Goal: Transaction & Acquisition: Purchase product/service

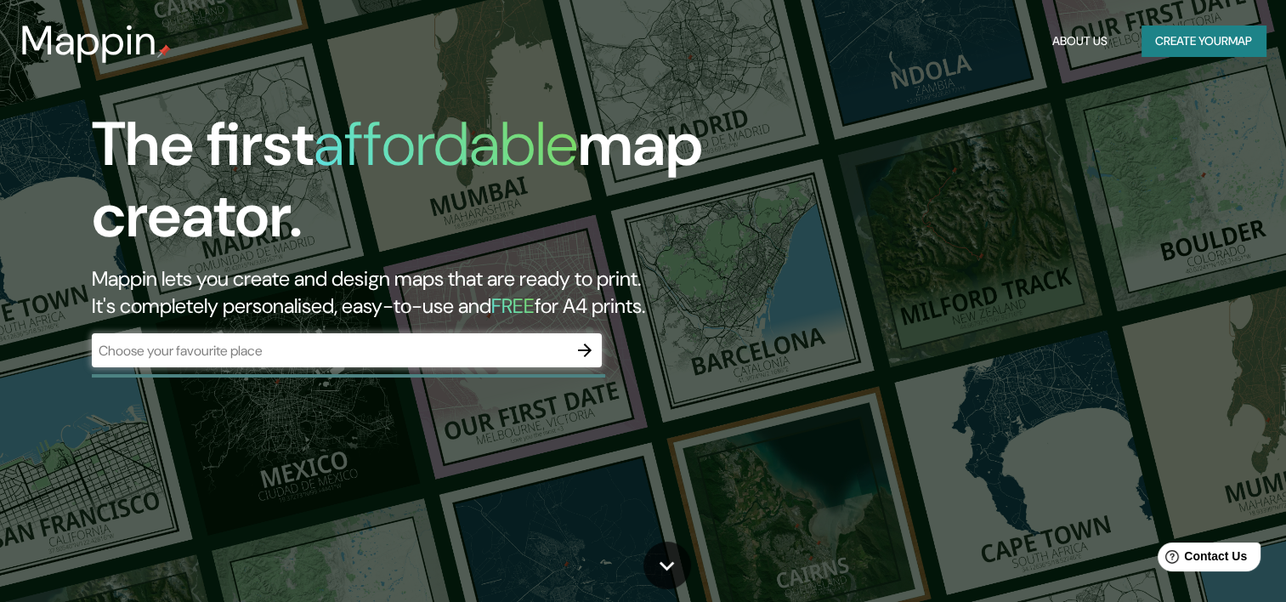
click at [372, 346] on input "text" at bounding box center [330, 351] width 476 height 20
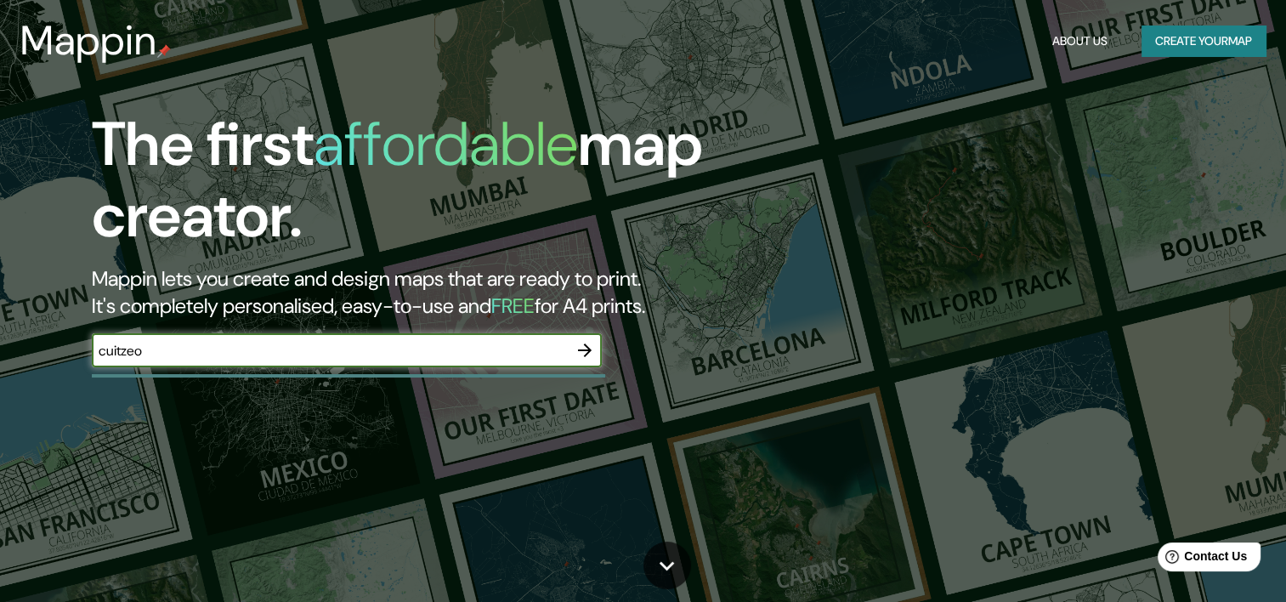
type input "cuitzeo"
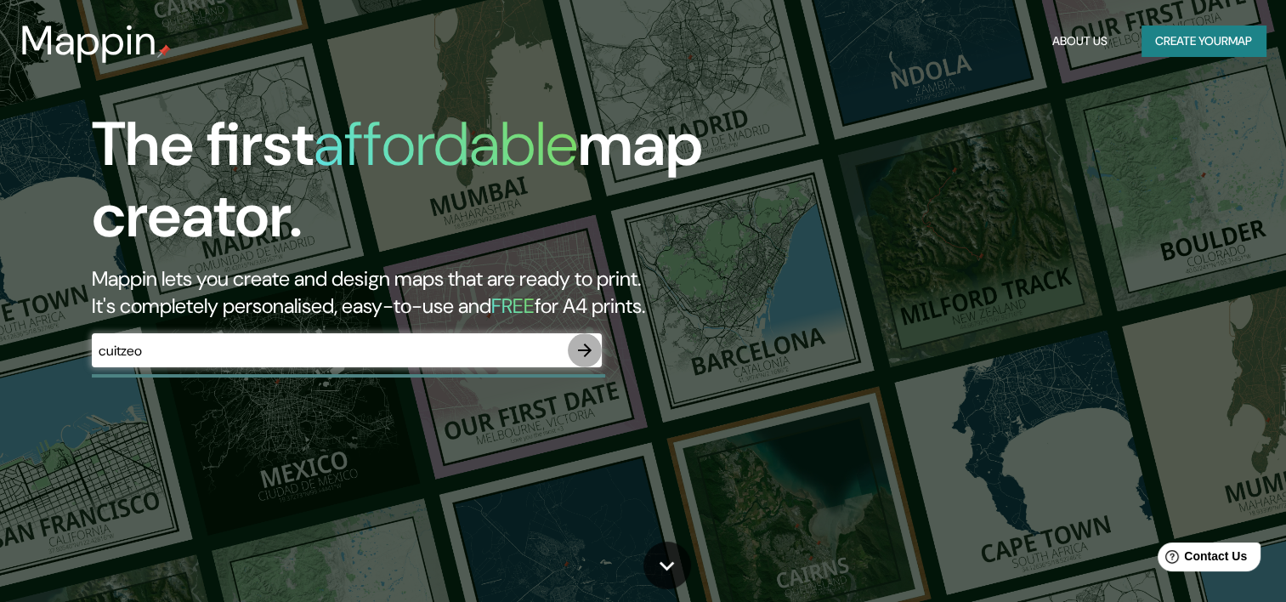
click at [581, 348] on icon "button" at bounding box center [585, 350] width 20 height 20
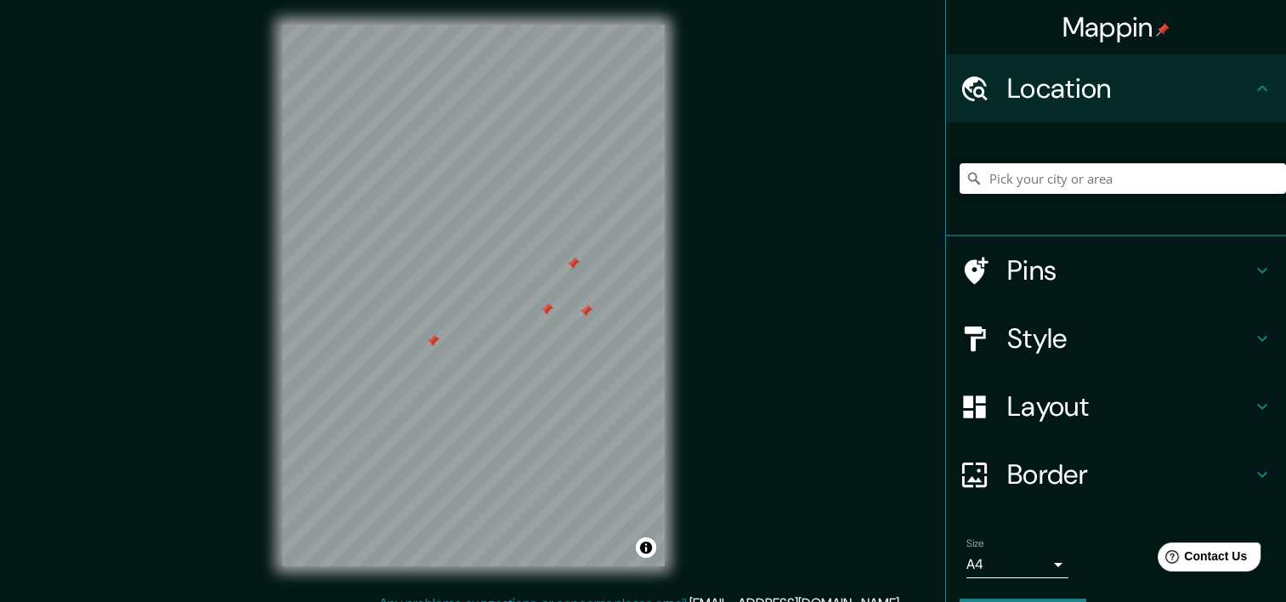
click at [1024, 277] on h4 "Pins" at bounding box center [1129, 270] width 245 height 34
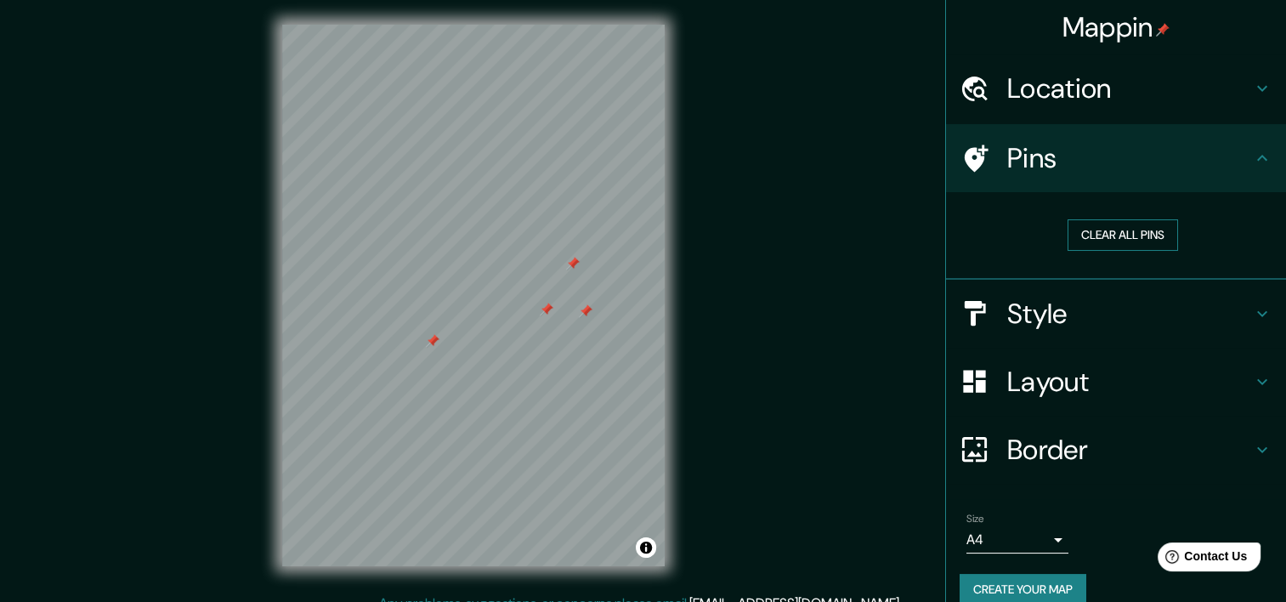
click at [1122, 240] on button "Clear all pins" at bounding box center [1123, 234] width 110 height 31
click at [1166, 163] on h4 "Pins" at bounding box center [1129, 158] width 245 height 34
click at [1252, 155] on icon at bounding box center [1262, 158] width 20 height 20
click at [1044, 314] on h4 "Style" at bounding box center [1129, 314] width 245 height 34
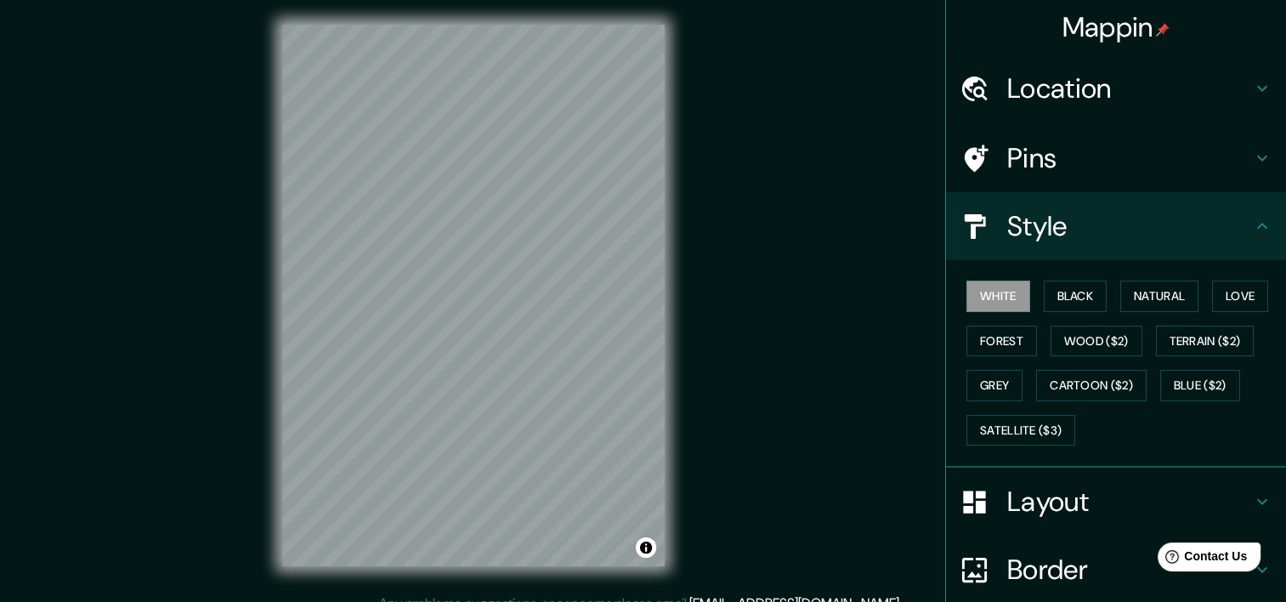
click at [1119, 245] on div "Style" at bounding box center [1116, 226] width 340 height 68
click at [1252, 224] on icon at bounding box center [1262, 226] width 20 height 20
click at [1156, 295] on button "Natural" at bounding box center [1159, 295] width 78 height 31
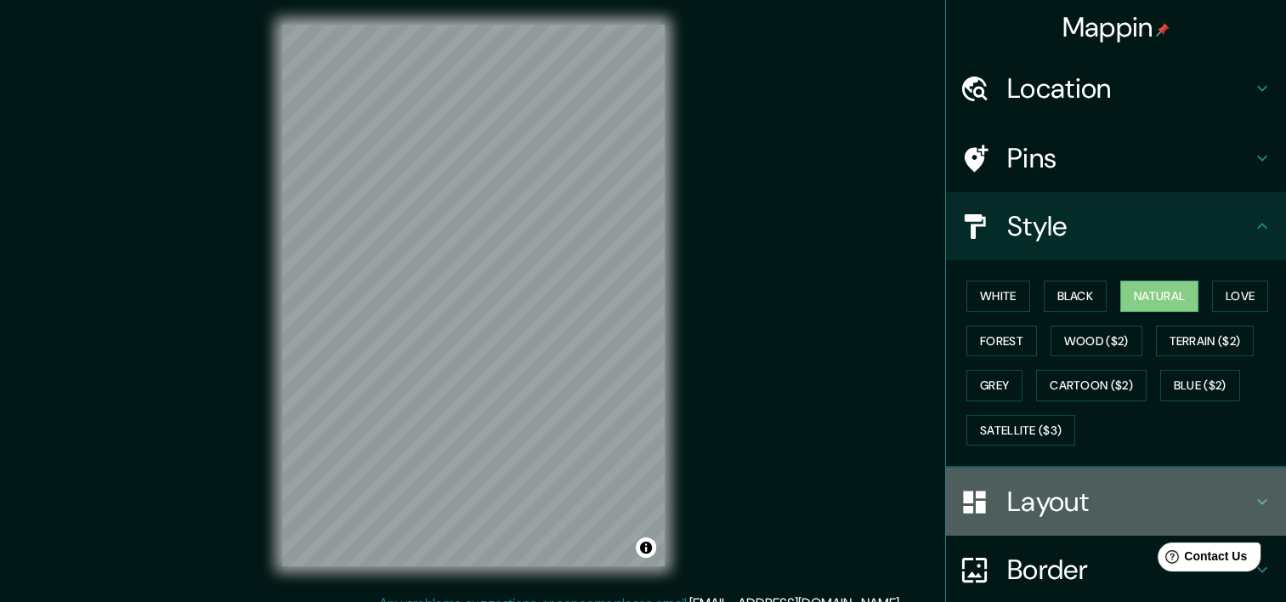
click at [1234, 491] on h4 "Layout" at bounding box center [1129, 501] width 245 height 34
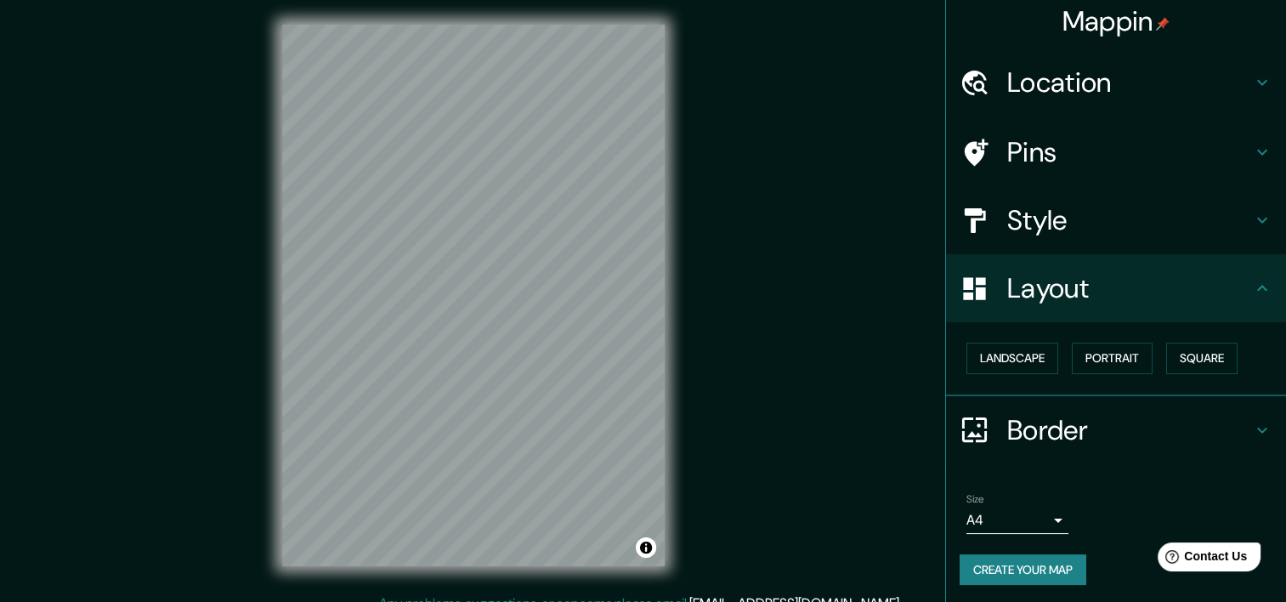
scroll to position [8, 0]
click at [1252, 295] on icon at bounding box center [1262, 286] width 20 height 20
click at [1252, 285] on icon at bounding box center [1262, 286] width 20 height 20
click at [1042, 518] on body "Mappin Location Pins Style Layout Landscape Portrait Square Border Choose a bor…" at bounding box center [643, 298] width 1286 height 602
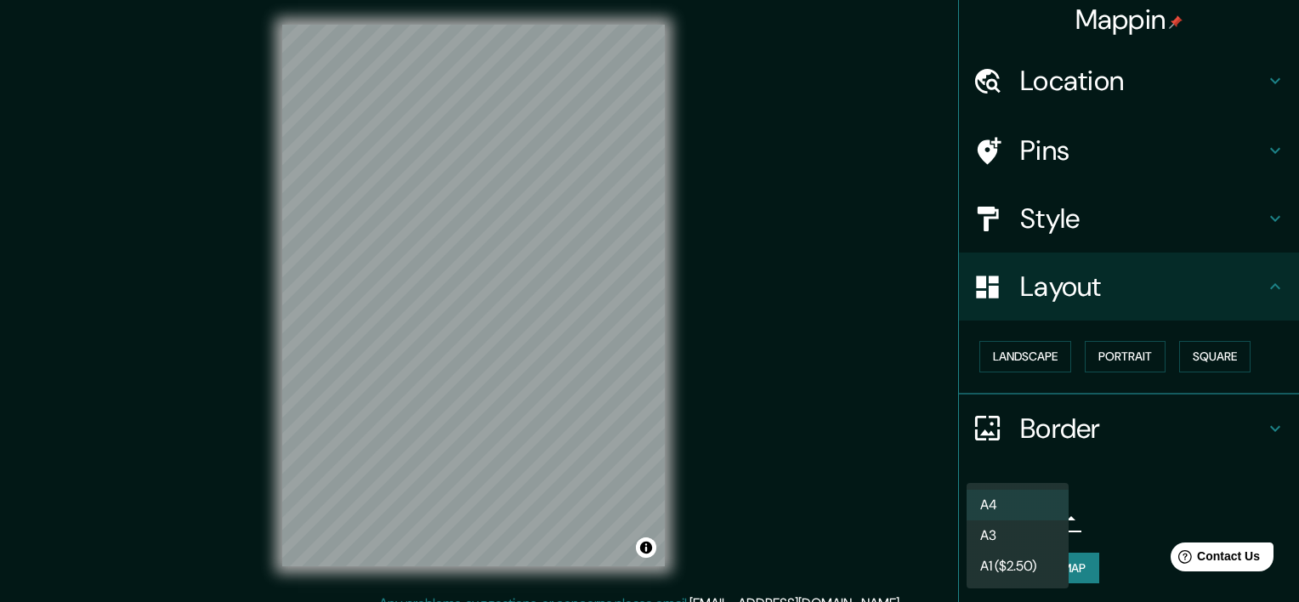
click at [1037, 542] on li "A3" at bounding box center [1017, 535] width 102 height 31
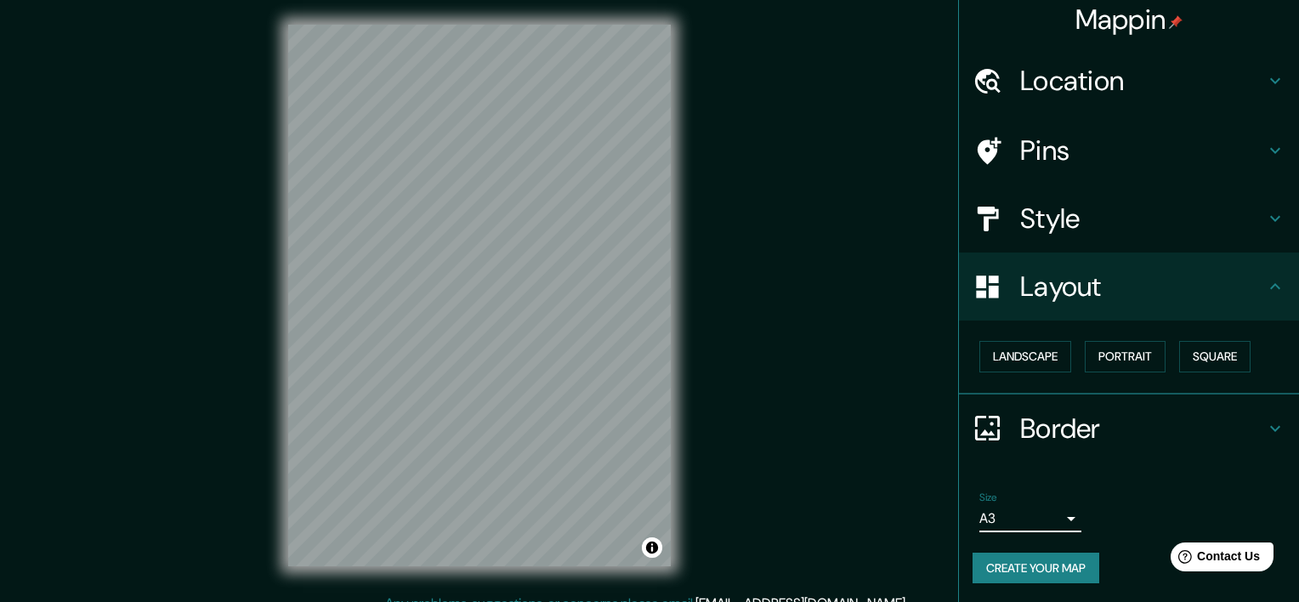
click at [1028, 516] on body "Mappin Location Pins Style Layout Landscape Portrait Square Border Choose a bor…" at bounding box center [649, 298] width 1299 height 602
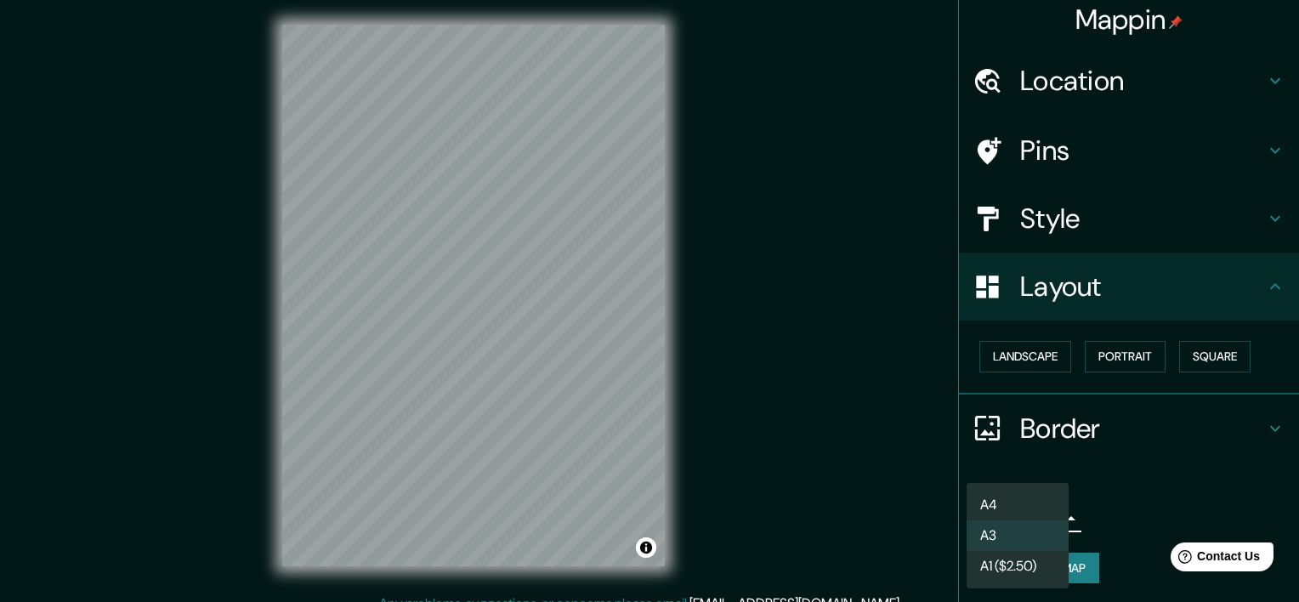
click at [1015, 501] on li "A4" at bounding box center [1017, 505] width 102 height 31
type input "single"
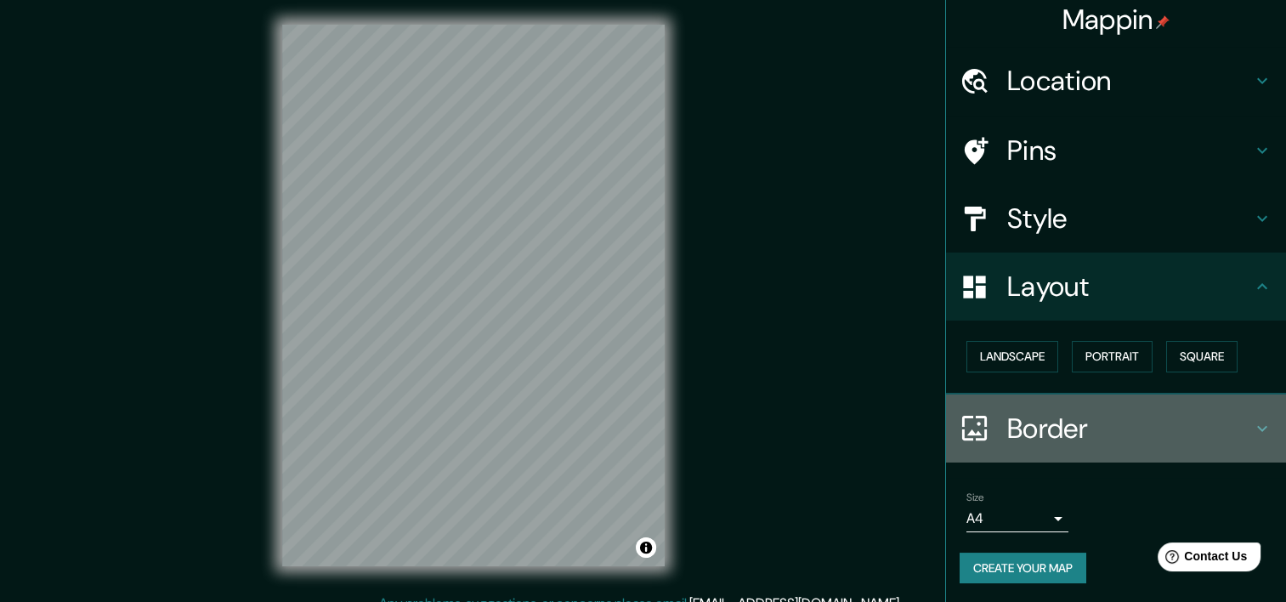
click at [1252, 419] on icon at bounding box center [1262, 428] width 20 height 20
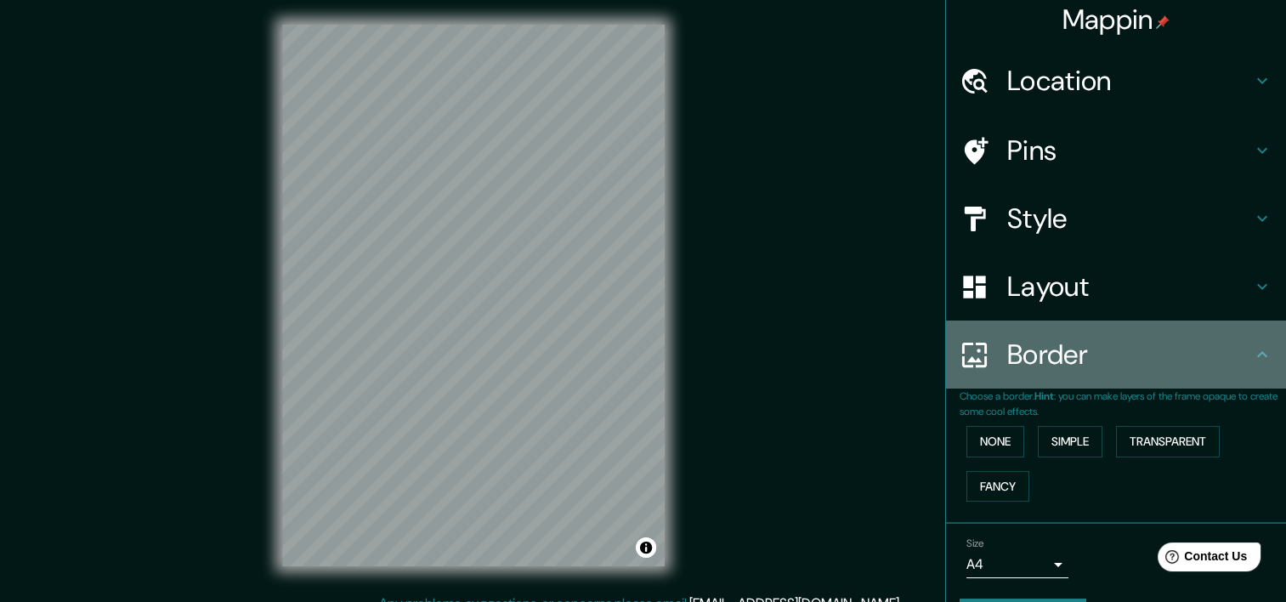
click at [1252, 360] on icon at bounding box center [1262, 354] width 20 height 20
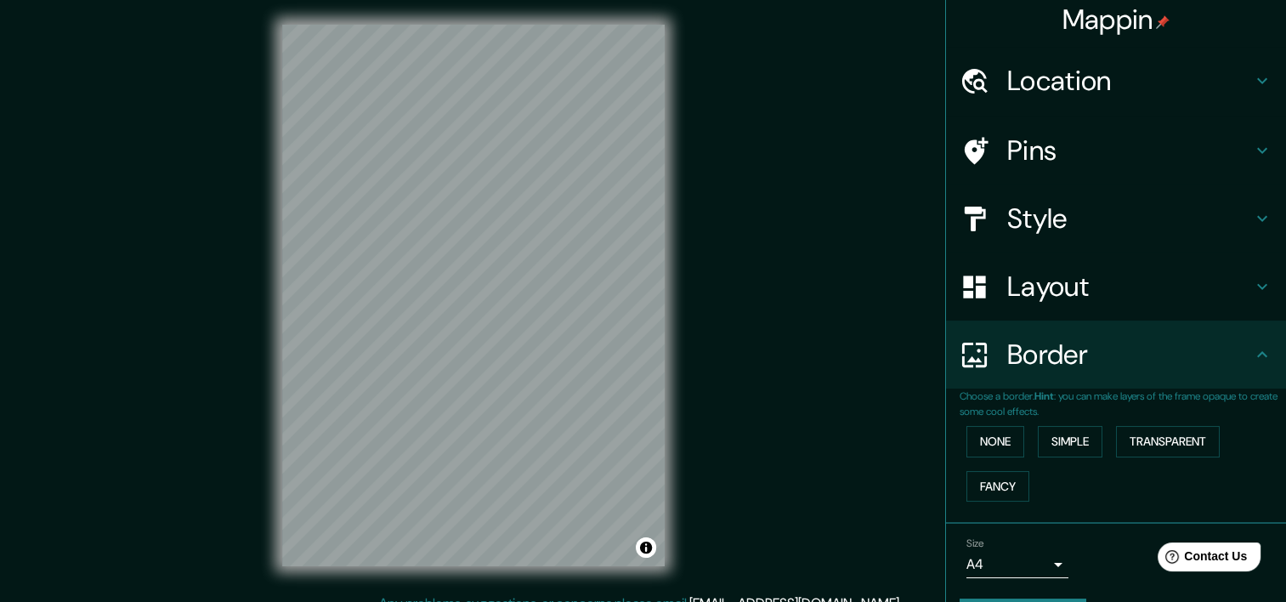
click at [1215, 352] on h4 "Border" at bounding box center [1129, 354] width 245 height 34
